Goal: Information Seeking & Learning: Learn about a topic

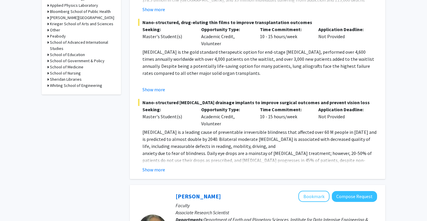
scroll to position [262, 0]
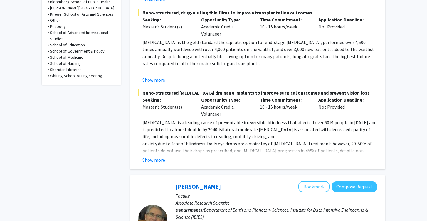
click at [74, 57] on h3 "School of Medicine" at bounding box center [66, 57] width 33 height 6
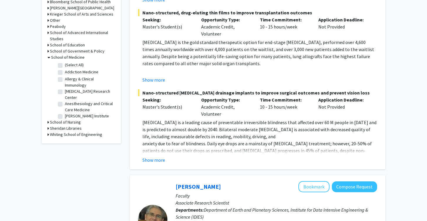
click at [67, 64] on label "(Select All)" at bounding box center [74, 65] width 19 height 6
click at [67, 64] on input "(Select All)" at bounding box center [67, 64] width 4 height 4
checkbox input "true"
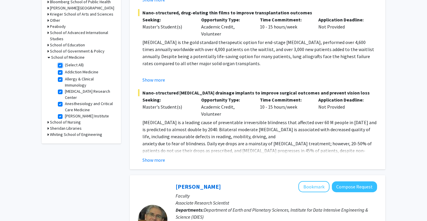
checkbox input "true"
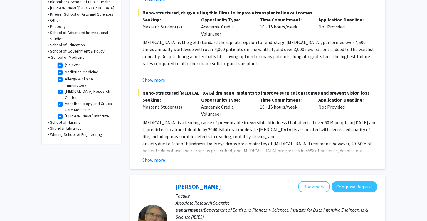
checkbox input "true"
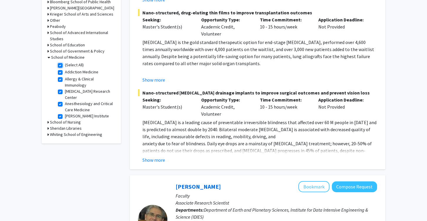
checkbox input "true"
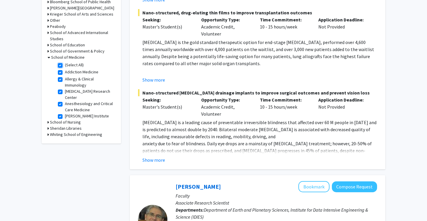
checkbox input "true"
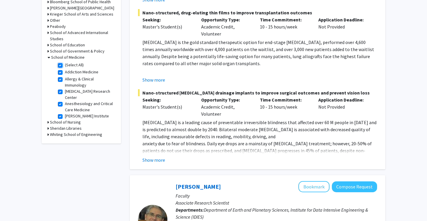
checkbox input "true"
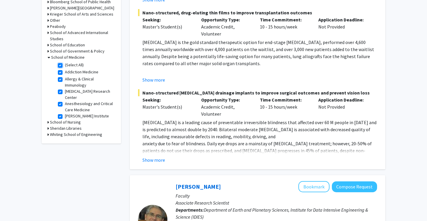
checkbox input "true"
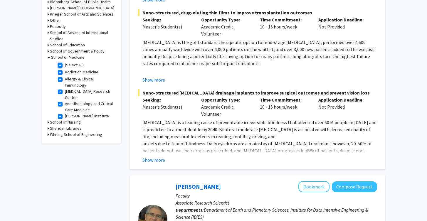
checkbox input "true"
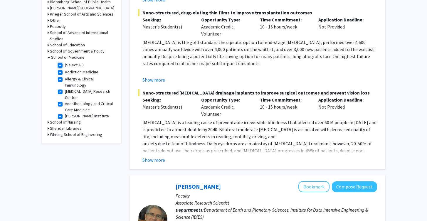
checkbox input "true"
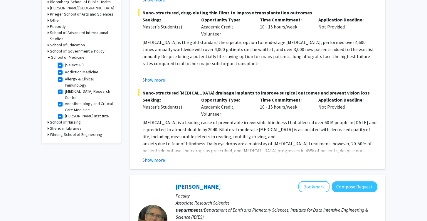
checkbox input "true"
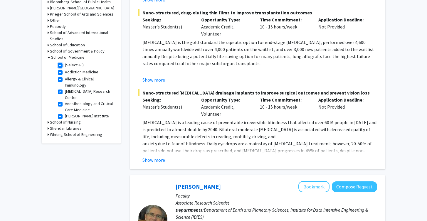
checkbox input "true"
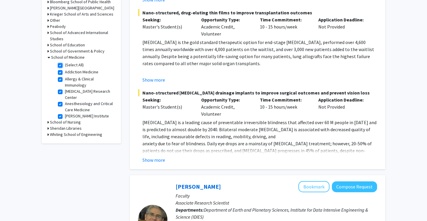
checkbox input "true"
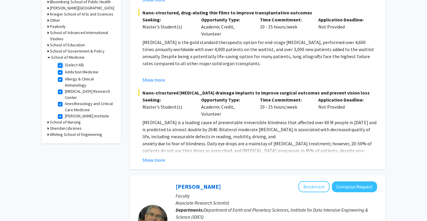
checkbox input "true"
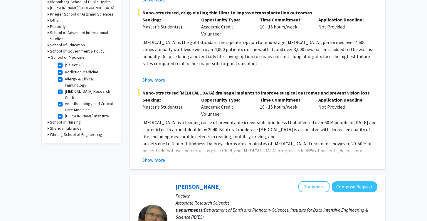
checkbox input "true"
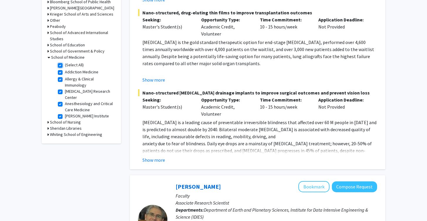
checkbox input "true"
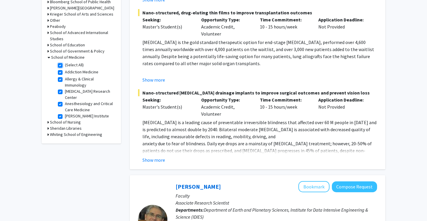
checkbox input "true"
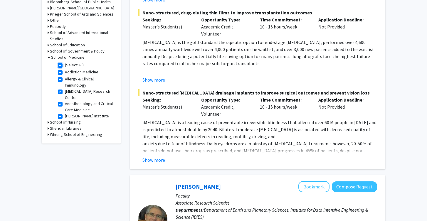
checkbox input "true"
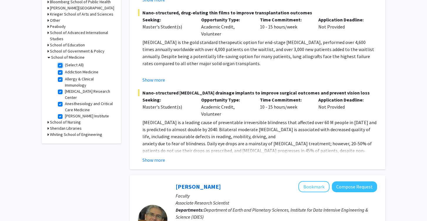
checkbox input "true"
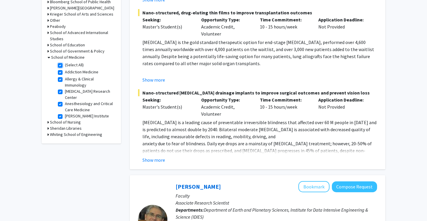
checkbox input "true"
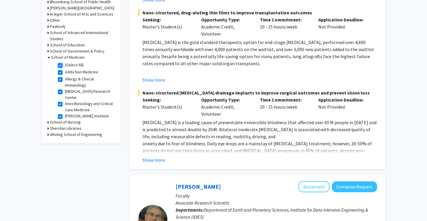
checkbox input "true"
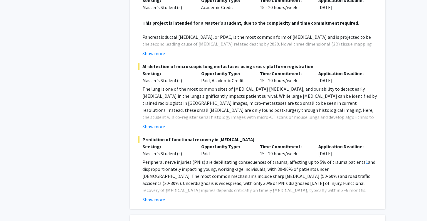
scroll to position [2444, 0]
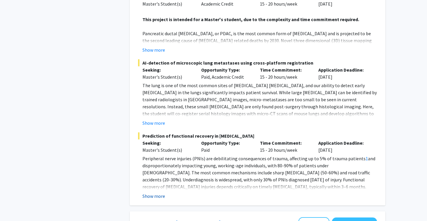
click at [152, 192] on button "Show more" at bounding box center [153, 195] width 23 height 7
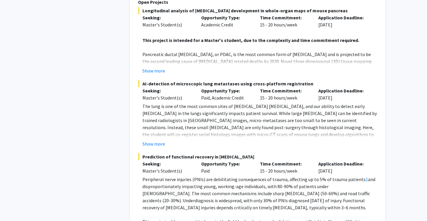
scroll to position [2385, 0]
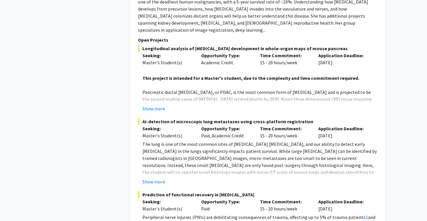
click at [155, 141] on fg-read-more "The lung is one of the most common sites of [MEDICAL_DATA] [MEDICAL_DATA], and …" at bounding box center [257, 163] width 239 height 45
click at [155, 178] on button "Show more" at bounding box center [153, 181] width 23 height 7
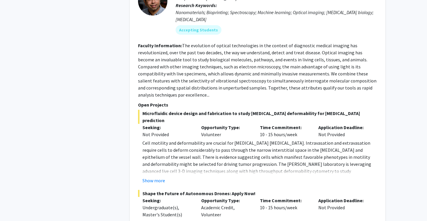
scroll to position [2841, 0]
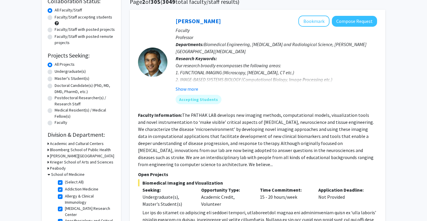
scroll to position [49, 0]
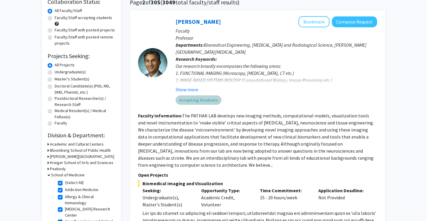
click at [211, 105] on div "Accepting Students" at bounding box center [276, 100] width 204 height 12
click at [211, 104] on mat-chip "Accepting Students" at bounding box center [198, 99] width 46 height 9
click at [193, 88] on button "Show more" at bounding box center [186, 89] width 23 height 7
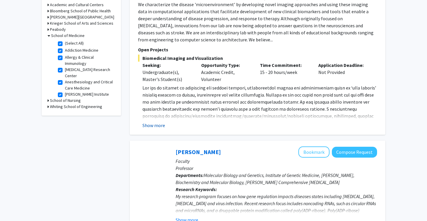
click at [161, 125] on button "Show more" at bounding box center [153, 125] width 23 height 7
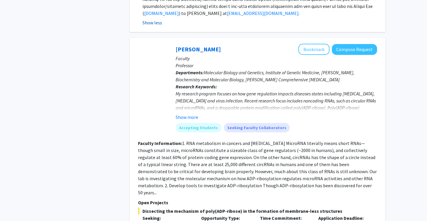
scroll to position [466, 0]
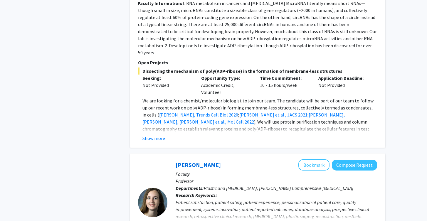
click at [156, 136] on div "[PERSON_NAME] Bookmark Compose Request Faculty Professor Departments: Molecular…" at bounding box center [257, 23] width 255 height 250
click at [156, 135] on button "Show more" at bounding box center [153, 138] width 23 height 7
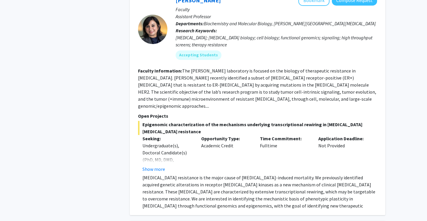
scroll to position [2039, 0]
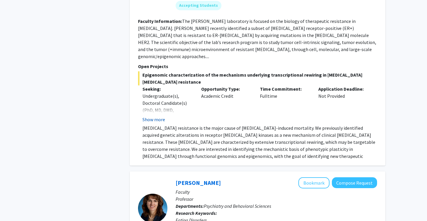
click at [161, 116] on button "Show more" at bounding box center [153, 119] width 23 height 7
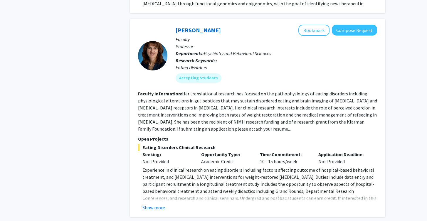
scroll to position [2236, 0]
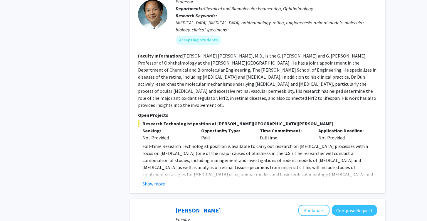
scroll to position [341, 0]
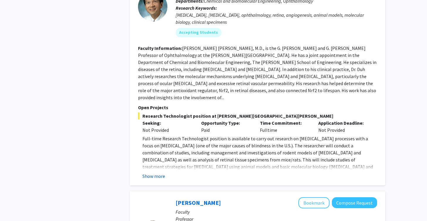
click at [160, 173] on button "Show more" at bounding box center [153, 176] width 23 height 7
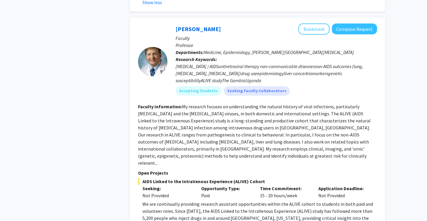
scroll to position [560, 0]
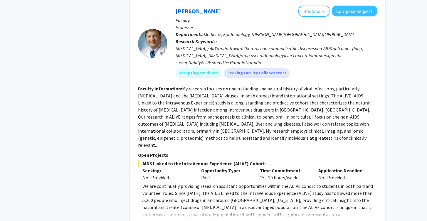
click at [153, 211] on button "Show more" at bounding box center [153, 223] width 23 height 7
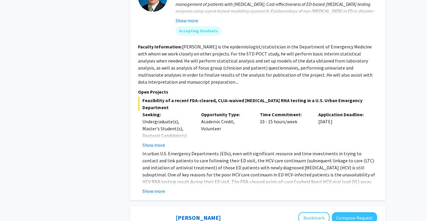
scroll to position [902, 0]
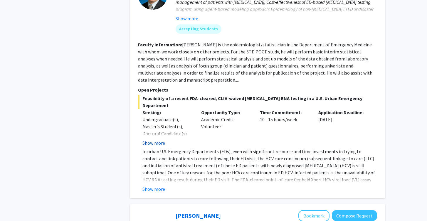
click at [161, 139] on button "Show more" at bounding box center [153, 142] width 23 height 7
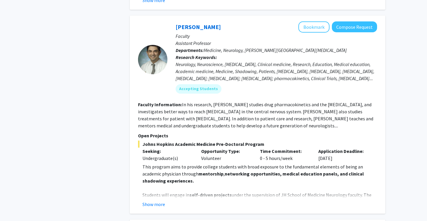
scroll to position [1115, 0]
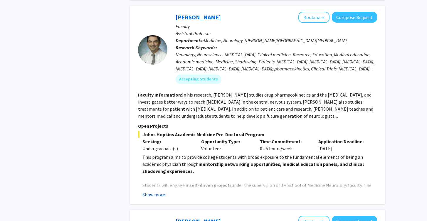
click at [153, 191] on button "Show more" at bounding box center [153, 194] width 23 height 7
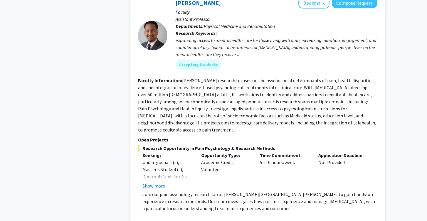
scroll to position [1649, 0]
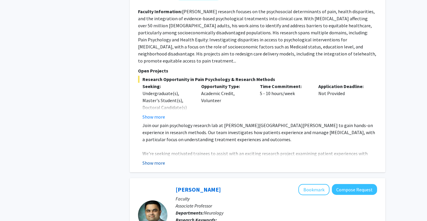
click at [157, 159] on button "Show more" at bounding box center [153, 162] width 23 height 7
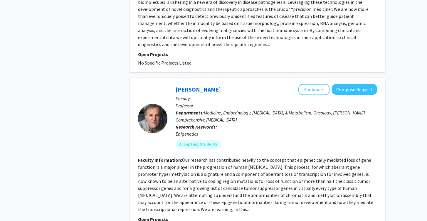
scroll to position [2275, 0]
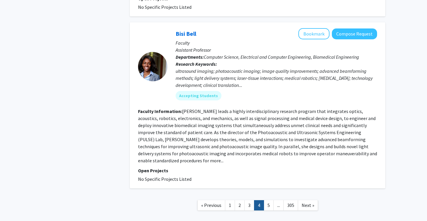
scroll to position [1469, 0]
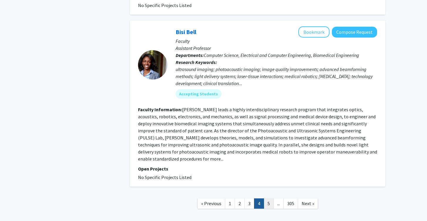
click at [269, 198] on link "5" at bounding box center [269, 203] width 10 height 10
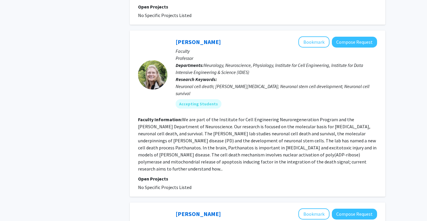
scroll to position [331, 0]
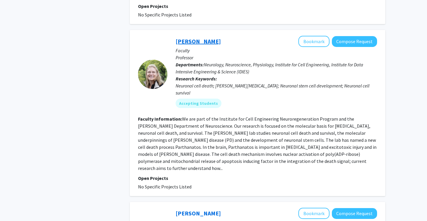
click at [205, 38] on link "[PERSON_NAME]" at bounding box center [197, 41] width 45 height 7
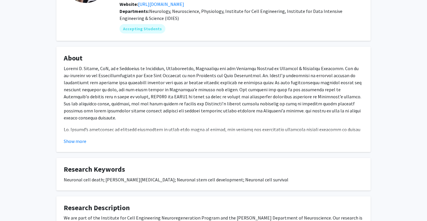
scroll to position [54, 0]
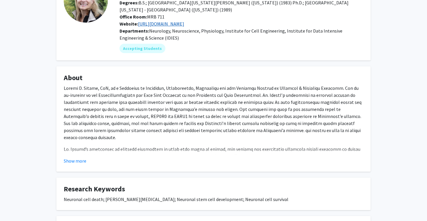
click at [177, 22] on link "[URL][DOMAIN_NAME]" at bounding box center [161, 24] width 46 height 6
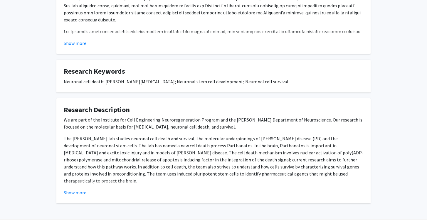
scroll to position [191, 0]
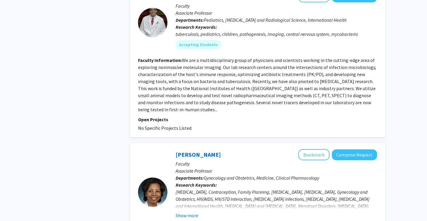
scroll to position [1450, 0]
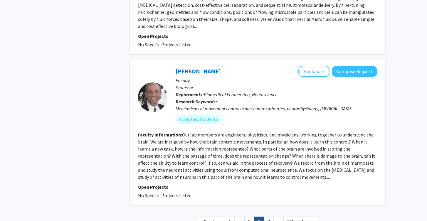
scroll to position [1406, 0]
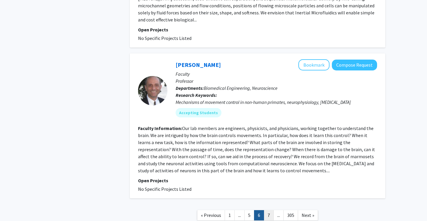
click at [269, 210] on link "7" at bounding box center [269, 215] width 10 height 10
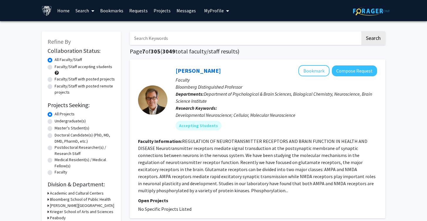
click at [104, 78] on label "Faculty/Staff with posted projects" at bounding box center [85, 79] width 60 height 6
click at [58, 78] on input "Faculty/Staff with posted projects" at bounding box center [57, 78] width 4 height 4
radio input "true"
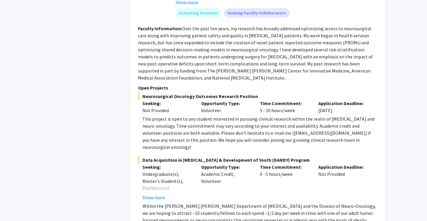
scroll to position [1780, 0]
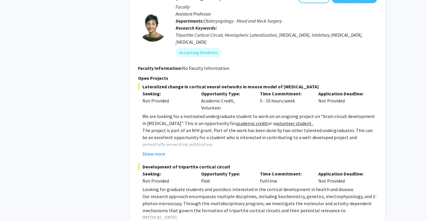
scroll to position [2117, 0]
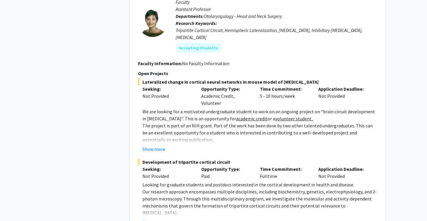
click at [159, 211] on button "Show more" at bounding box center [153, 222] width 23 height 7
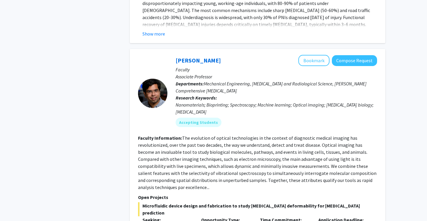
scroll to position [2690, 0]
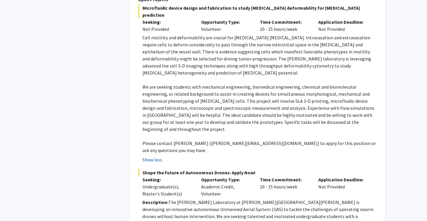
scroll to position [2890, 0]
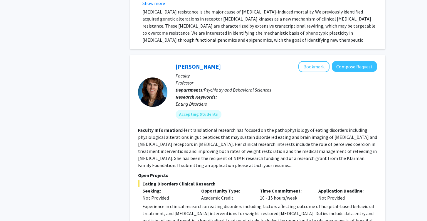
scroll to position [2133, 0]
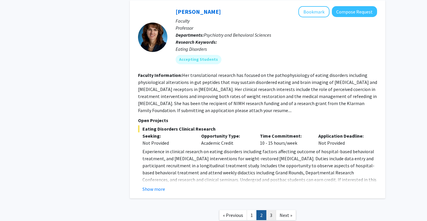
click at [271, 210] on link "3" at bounding box center [271, 215] width 10 height 10
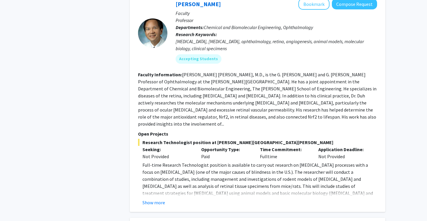
scroll to position [313, 0]
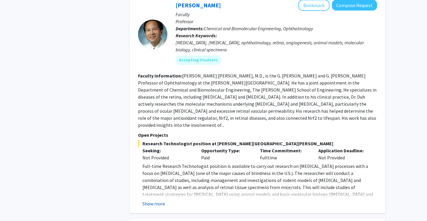
click at [160, 200] on button "Show more" at bounding box center [153, 203] width 23 height 7
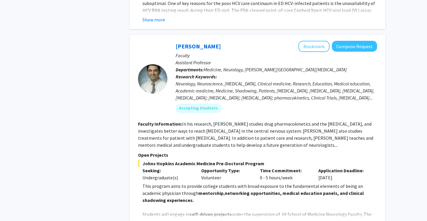
scroll to position [1031, 0]
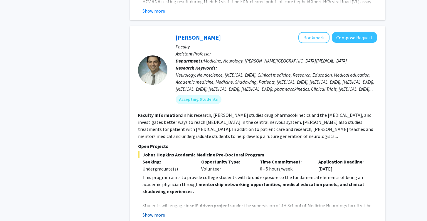
click at [156, 211] on button "Show more" at bounding box center [153, 214] width 23 height 7
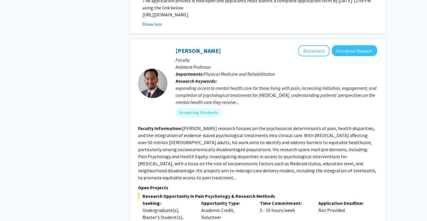
scroll to position [1445, 0]
